Goal: Task Accomplishment & Management: Use online tool/utility

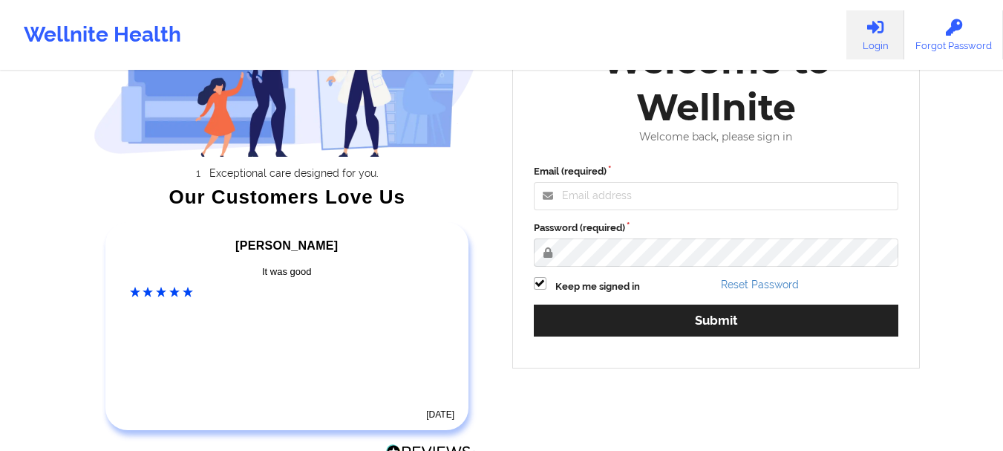
scroll to position [148, 0]
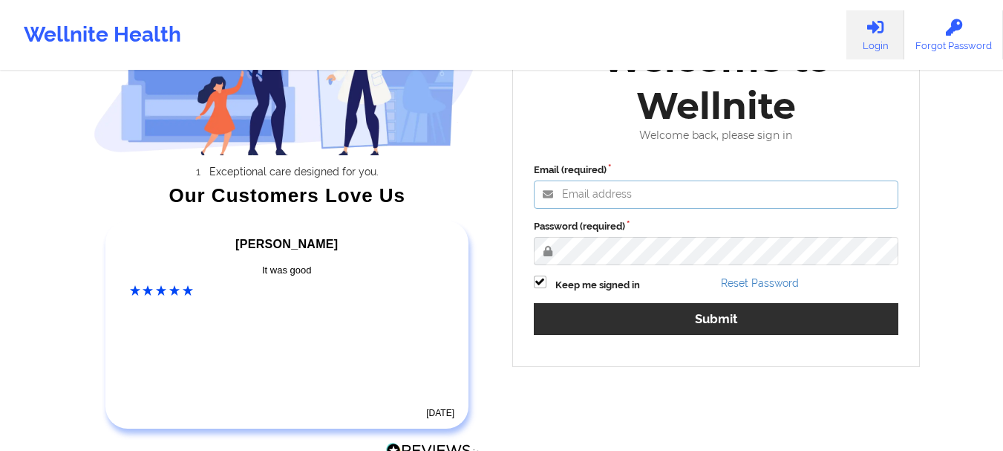
type input "[PERSON_NAME][EMAIL_ADDRESS][DOMAIN_NAME]"
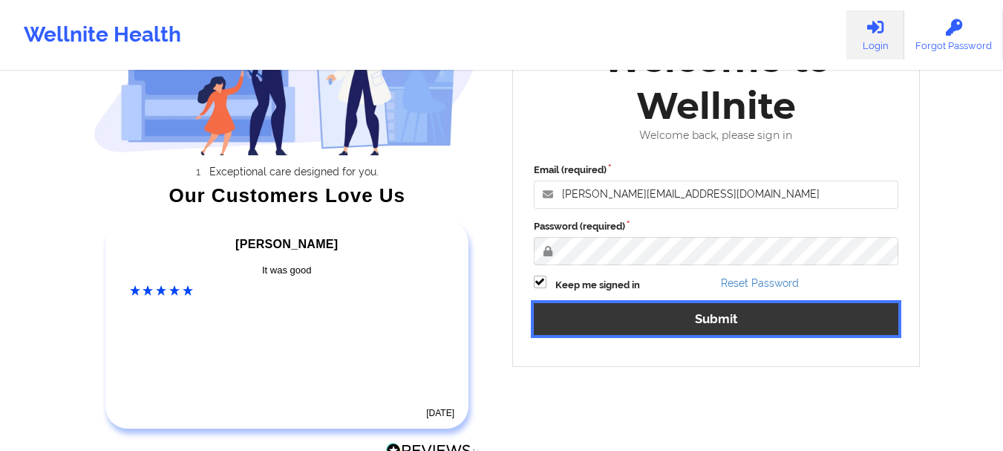
click at [670, 320] on button "Submit" at bounding box center [716, 319] width 365 height 32
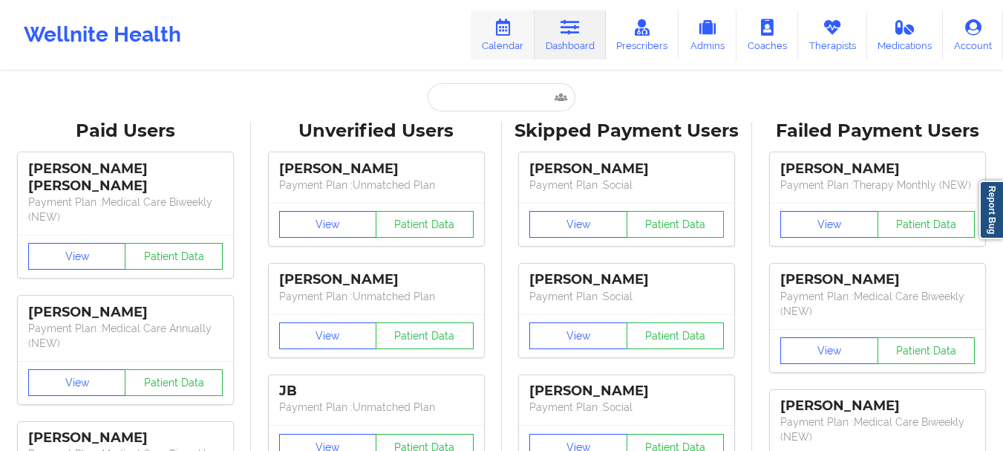
click at [496, 34] on icon at bounding box center [502, 27] width 19 height 16
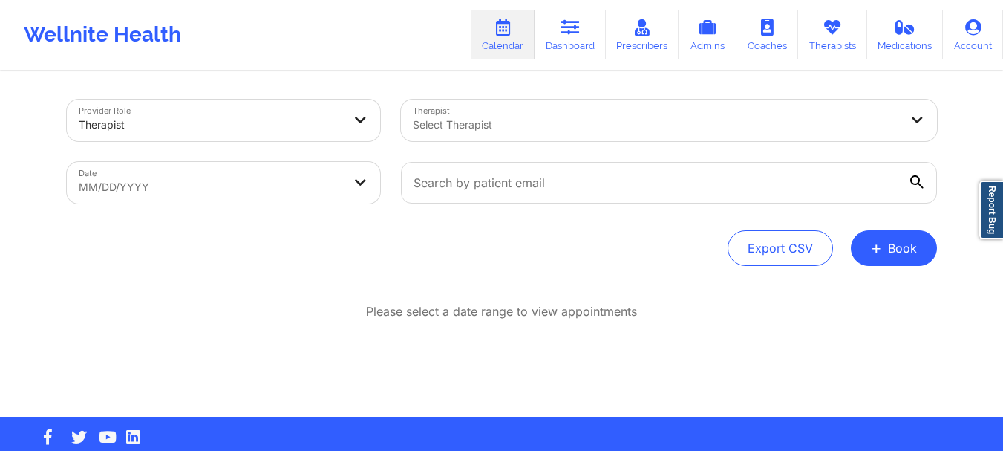
click at [290, 167] on body "Wellnite Health Calendar Dashboard Prescribers Admins Coaches Therapists Medica…" at bounding box center [501, 225] width 1003 height 451
select select "2025-8"
select select "2025-9"
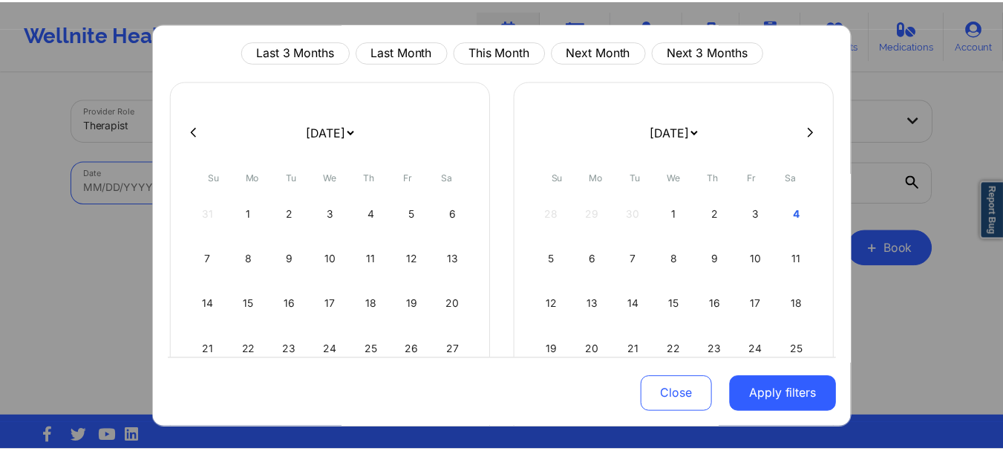
scroll to position [74, 0]
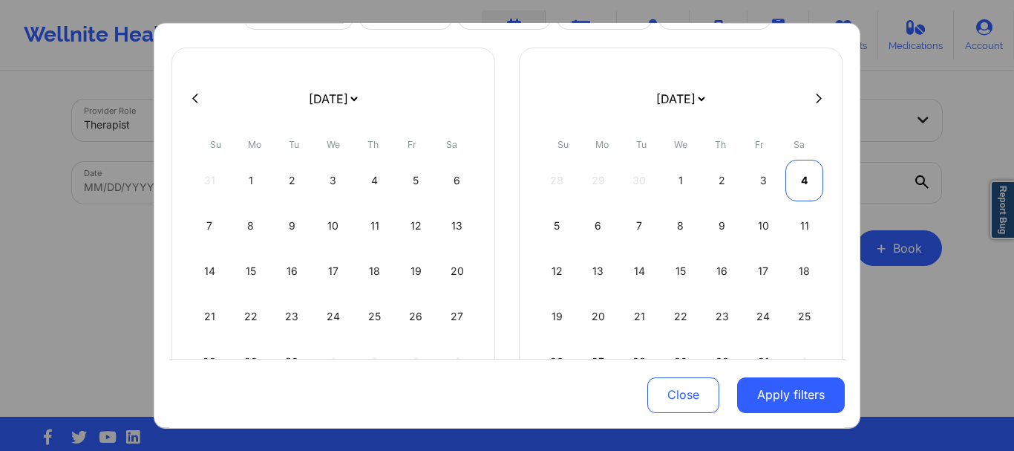
click at [795, 190] on div "4" at bounding box center [804, 180] width 38 height 42
select select "2025-9"
select select "2025-10"
select select "2025-9"
select select "2025-10"
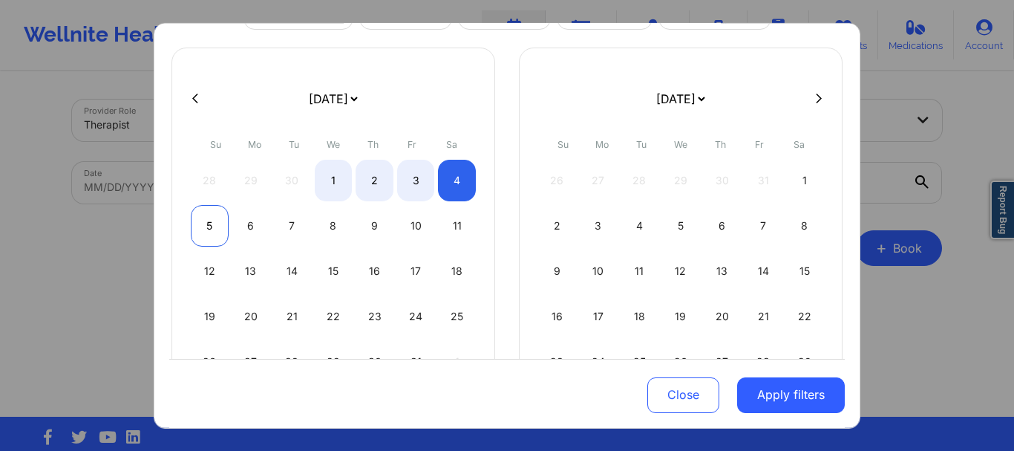
select select "2025-9"
select select "2025-10"
click at [209, 218] on div "5" at bounding box center [210, 225] width 38 height 42
select select "2025-9"
select select "2025-10"
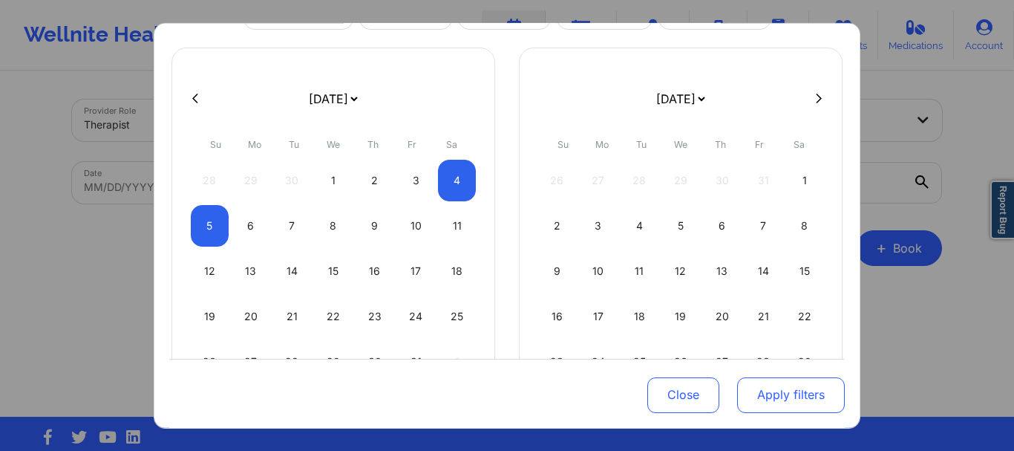
click at [777, 394] on button "Apply filters" at bounding box center [791, 395] width 108 height 36
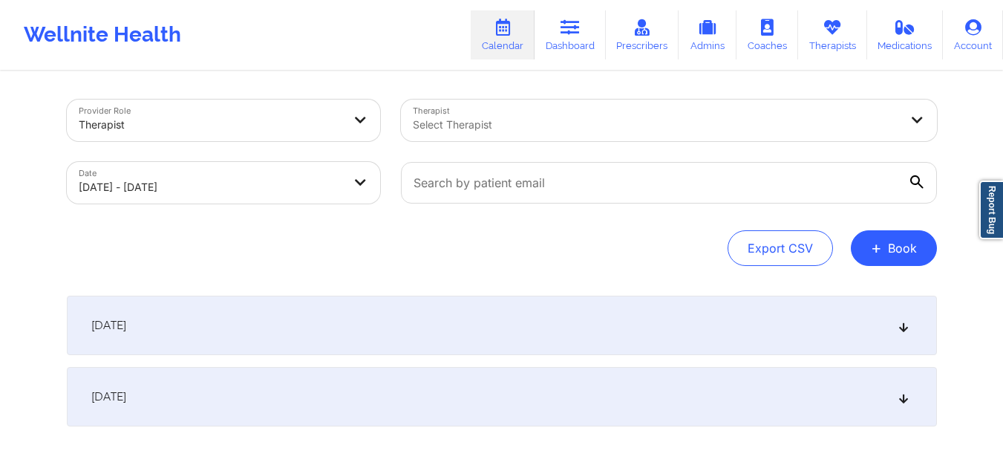
click at [468, 136] on div "Select Therapist" at bounding box center [651, 120] width 500 height 42
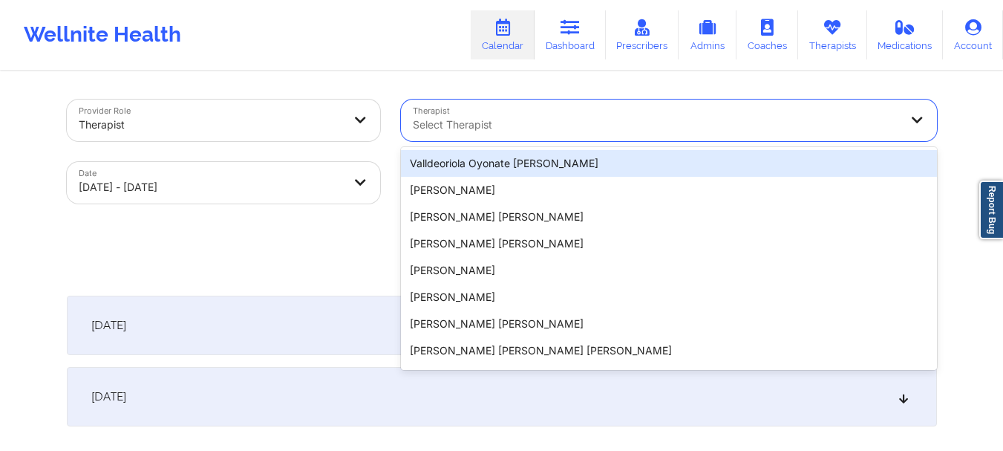
paste input "[PERSON_NAME]-[PERSON_NAME]"
type input "[PERSON_NAME]-[PERSON_NAME]"
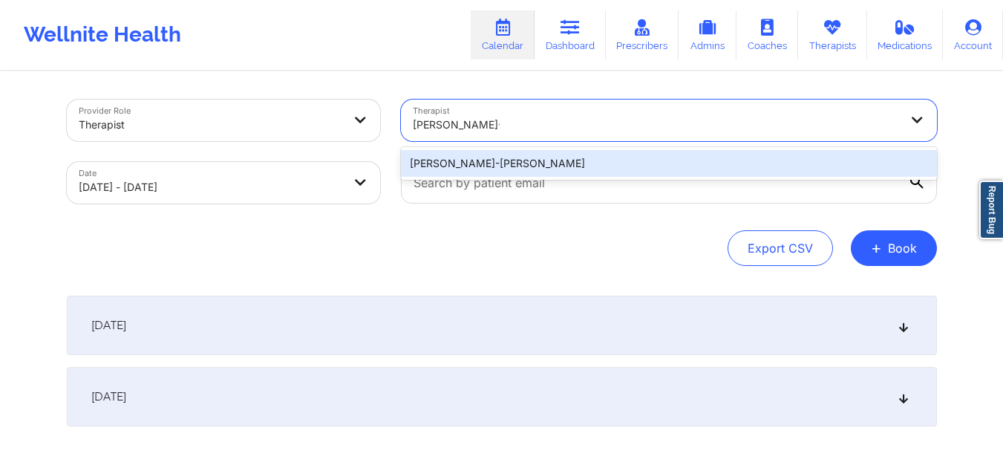
click at [490, 179] on div "[PERSON_NAME]-[PERSON_NAME]" at bounding box center [669, 163] width 536 height 33
click at [496, 169] on div "[PERSON_NAME]-[PERSON_NAME]" at bounding box center [669, 163] width 536 height 27
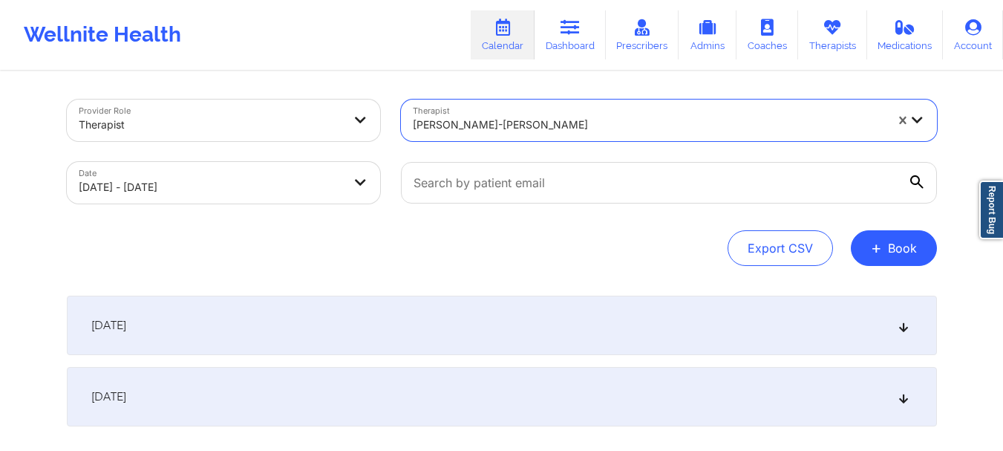
click at [462, 345] on div "[DATE]" at bounding box center [502, 324] width 870 height 59
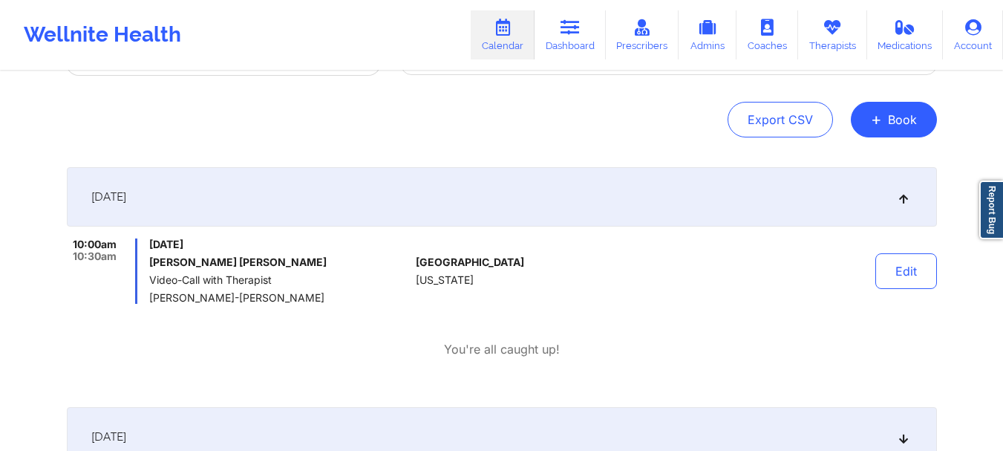
scroll to position [148, 0]
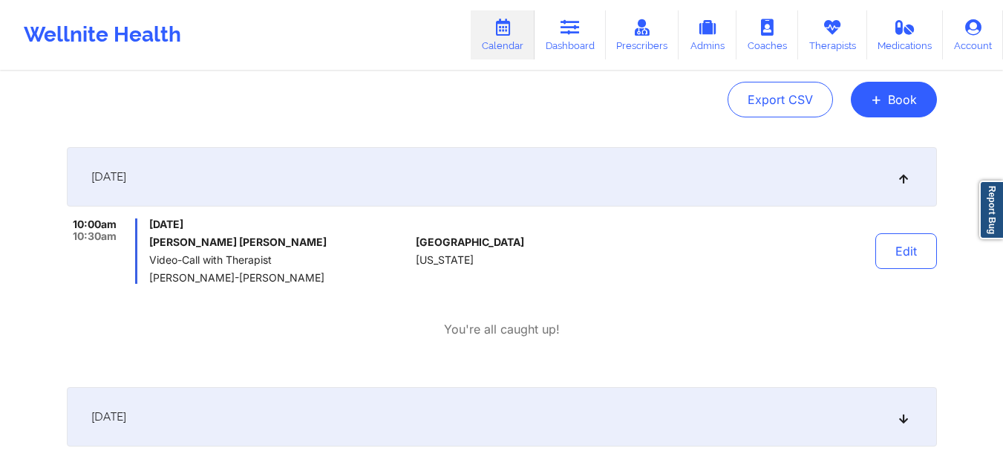
click at [290, 99] on div "Export CSV + Book" at bounding box center [502, 100] width 870 height 36
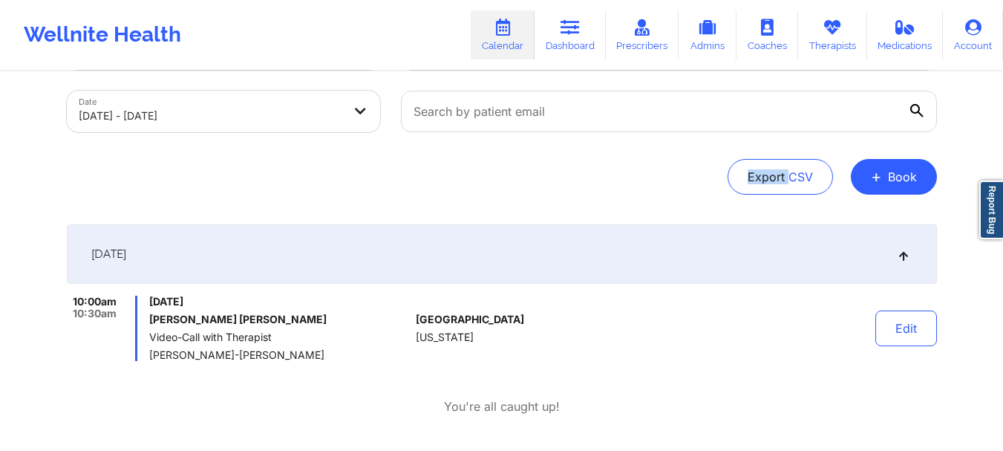
scroll to position [0, 0]
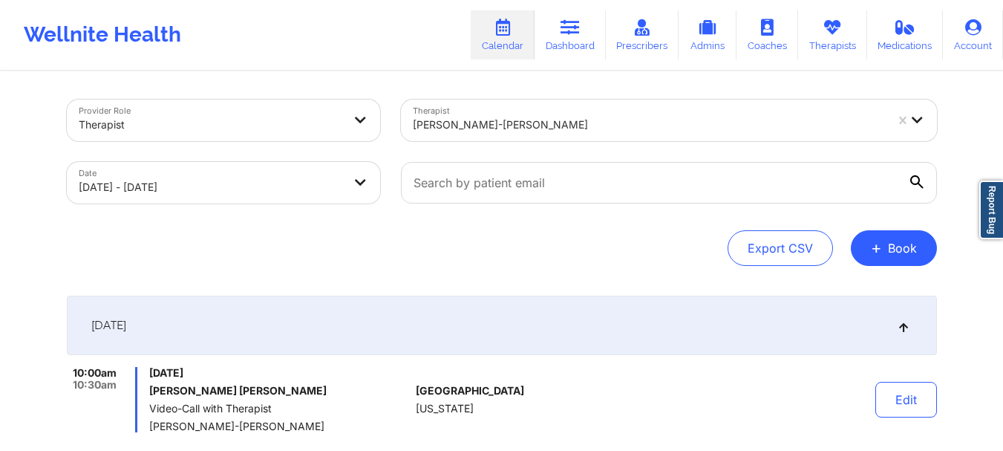
click at [523, 116] on div at bounding box center [649, 125] width 472 height 18
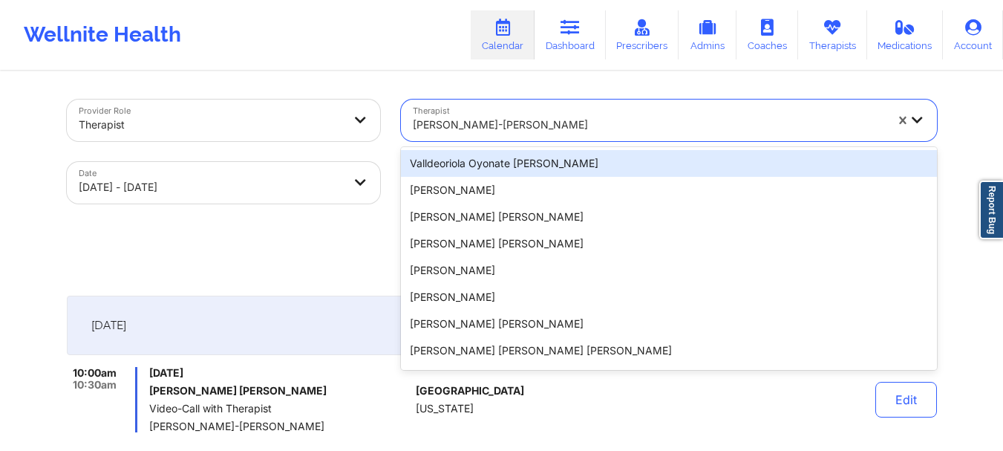
paste input "[PERSON_NAME]"
type input "[PERSON_NAME]"
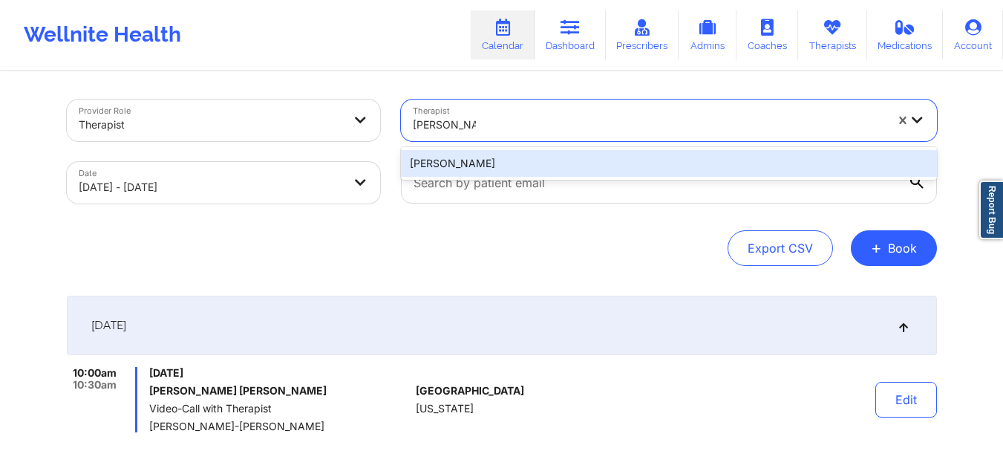
click at [546, 157] on div "[PERSON_NAME]" at bounding box center [669, 163] width 536 height 27
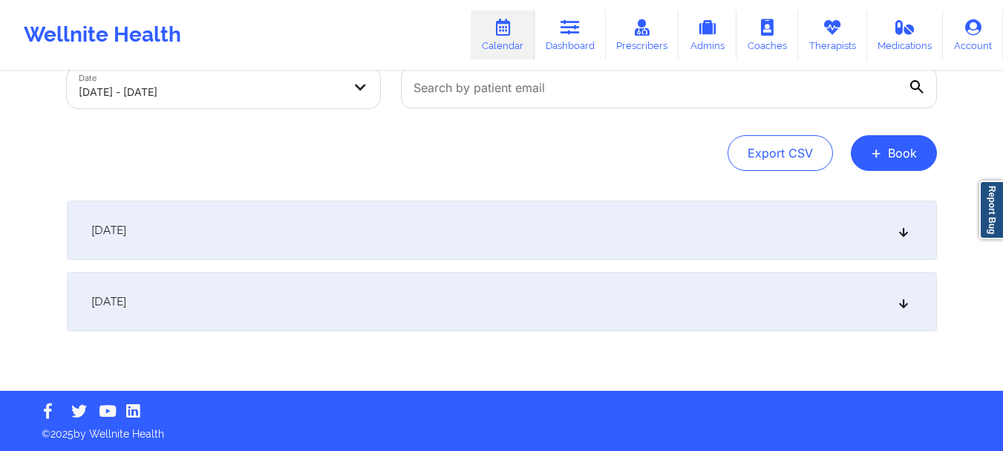
scroll to position [96, 0]
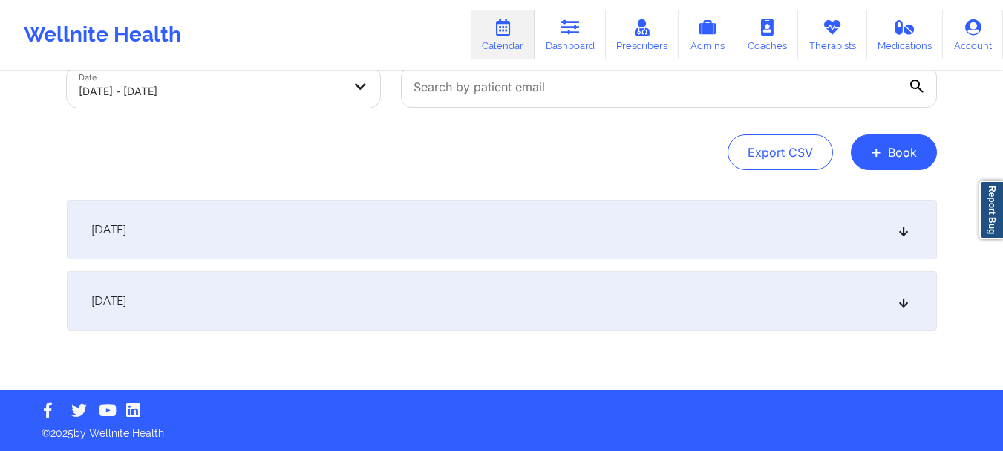
click at [502, 229] on div "[DATE]" at bounding box center [502, 229] width 870 height 59
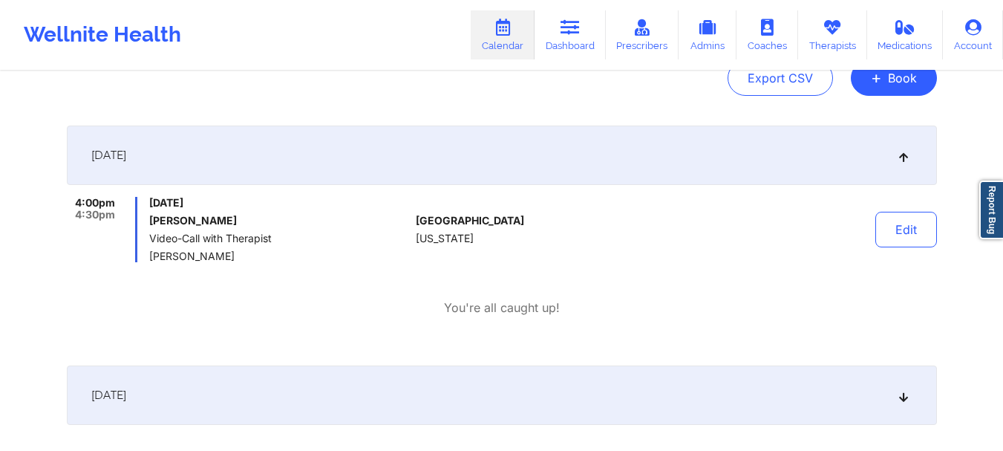
scroll to position [0, 0]
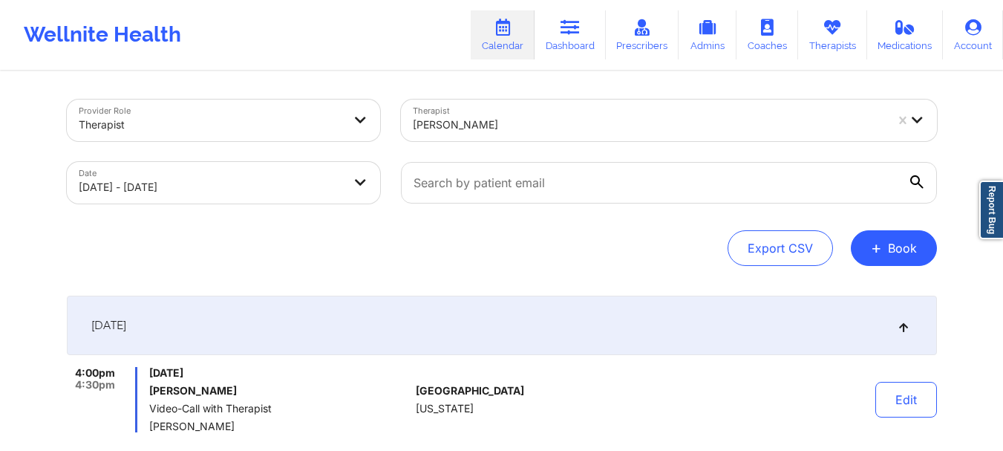
click at [473, 127] on div at bounding box center [649, 125] width 472 height 18
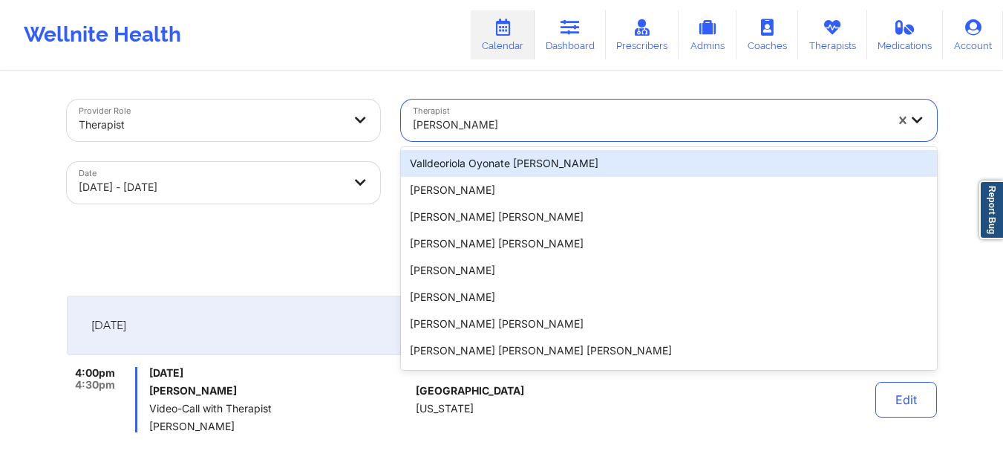
paste input "[PERSON_NAME]"
type input "[PERSON_NAME]"
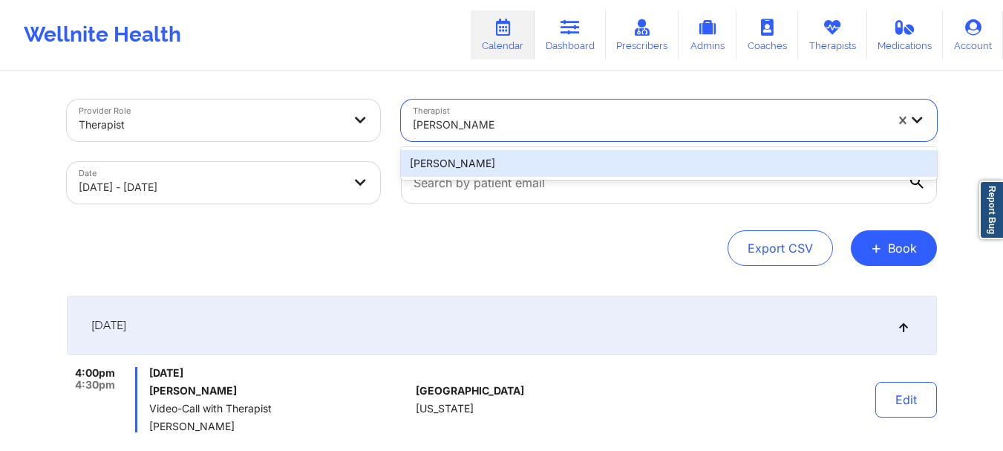
click at [532, 154] on div "[PERSON_NAME]" at bounding box center [669, 163] width 536 height 27
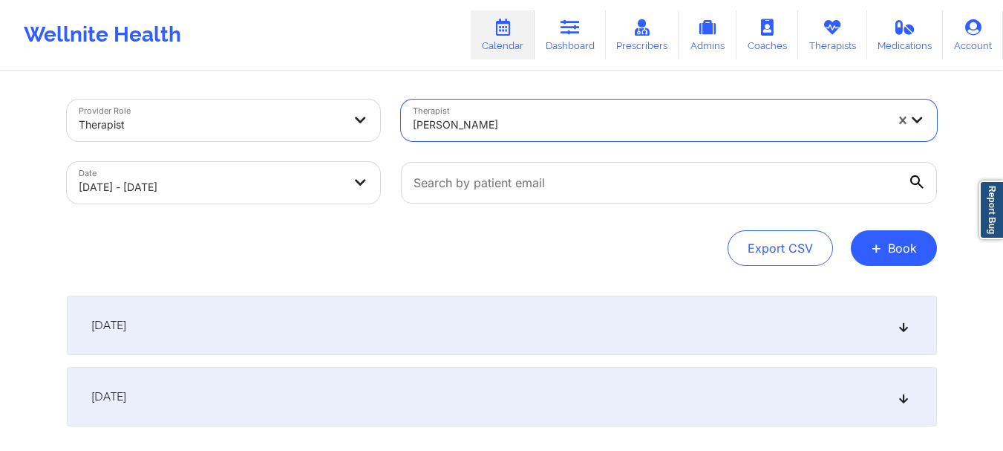
click at [543, 315] on div "[DATE]" at bounding box center [502, 324] width 870 height 59
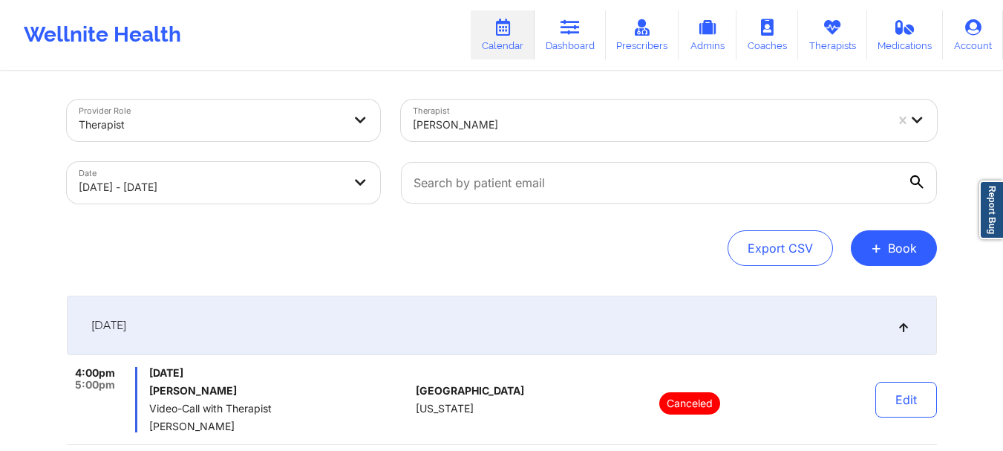
click at [514, 145] on div "Therapist [PERSON_NAME]" at bounding box center [668, 120] width 557 height 62
click at [520, 134] on div "[PERSON_NAME]" at bounding box center [649, 124] width 472 height 33
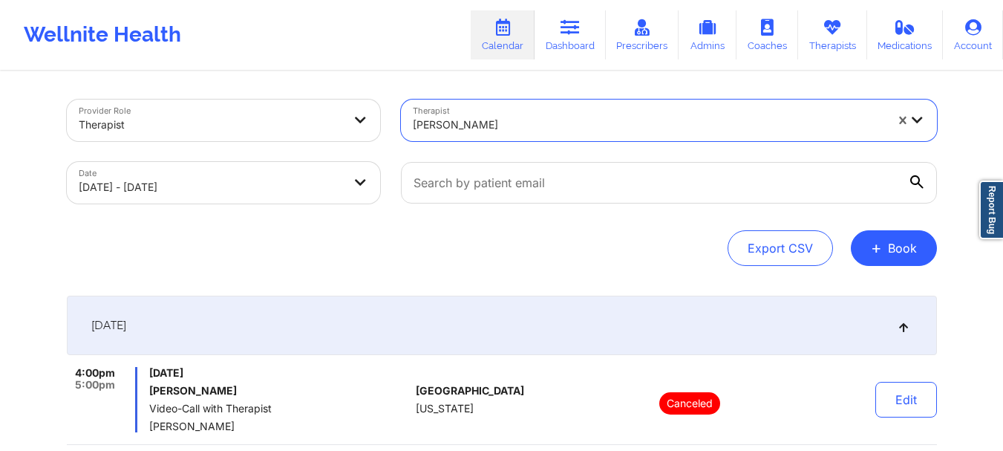
paste input "Aquarius [PERSON_NAME]"
type input "Aquarius [PERSON_NAME]"
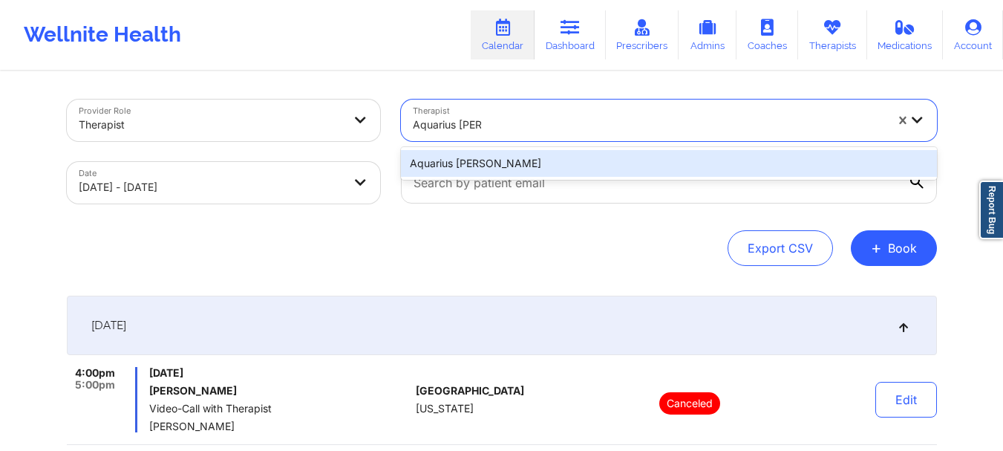
click at [532, 149] on div "Aquarius [PERSON_NAME]" at bounding box center [669, 163] width 536 height 33
click at [546, 166] on div "Aquarius [PERSON_NAME]" at bounding box center [669, 163] width 536 height 27
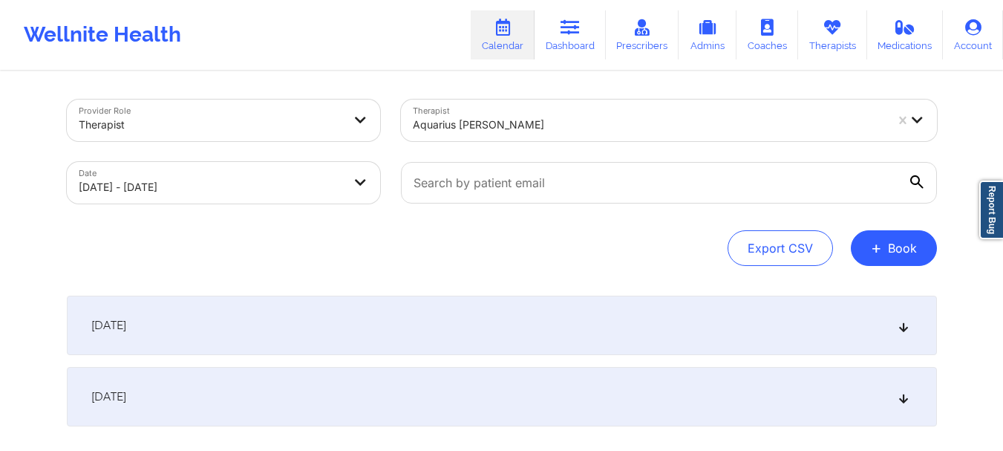
click at [549, 322] on div "[DATE]" at bounding box center [502, 324] width 870 height 59
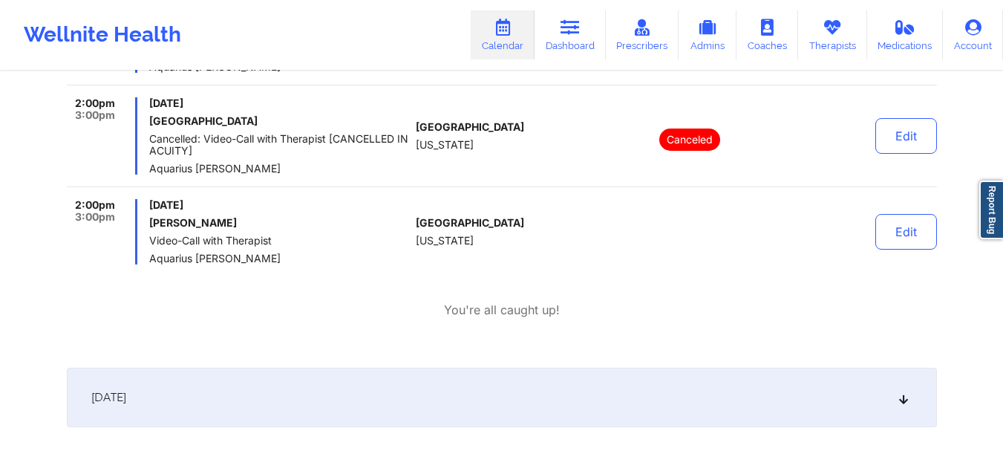
scroll to position [297, 0]
